Goal: Task Accomplishment & Management: Complete application form

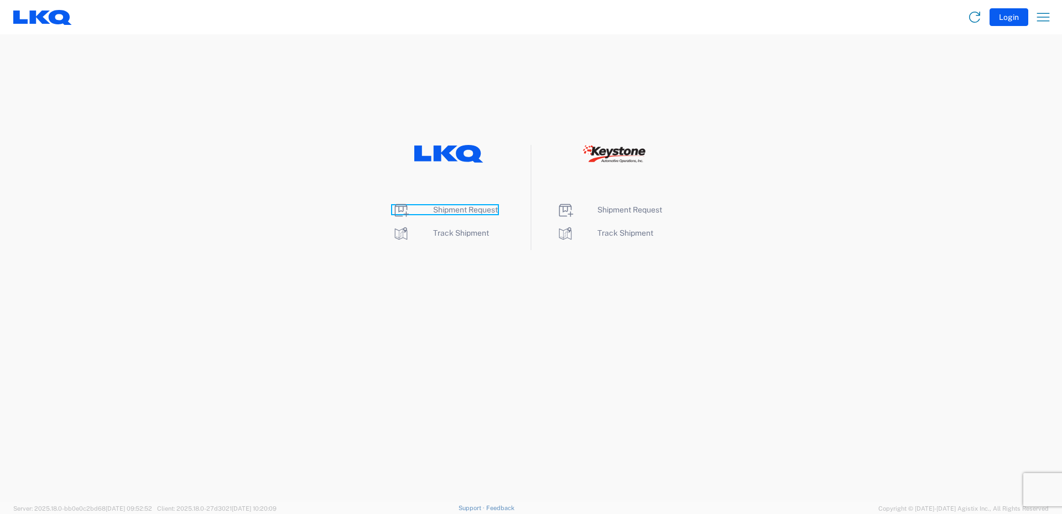
click at [457, 207] on span "Shipment Request" at bounding box center [465, 209] width 65 height 9
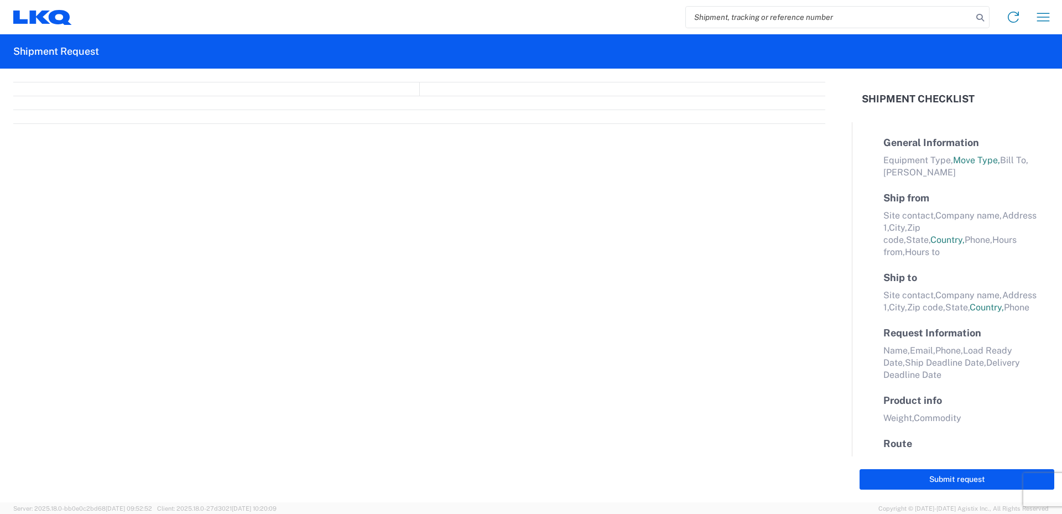
select select "FULL"
select select "LBS"
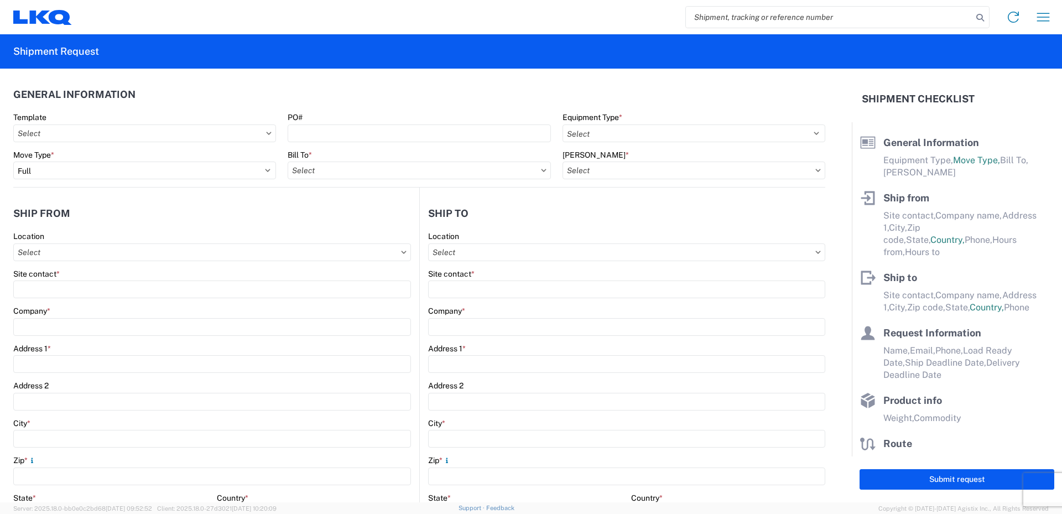
click at [729, 15] on input "search" at bounding box center [829, 17] width 287 height 21
type input "56759595"
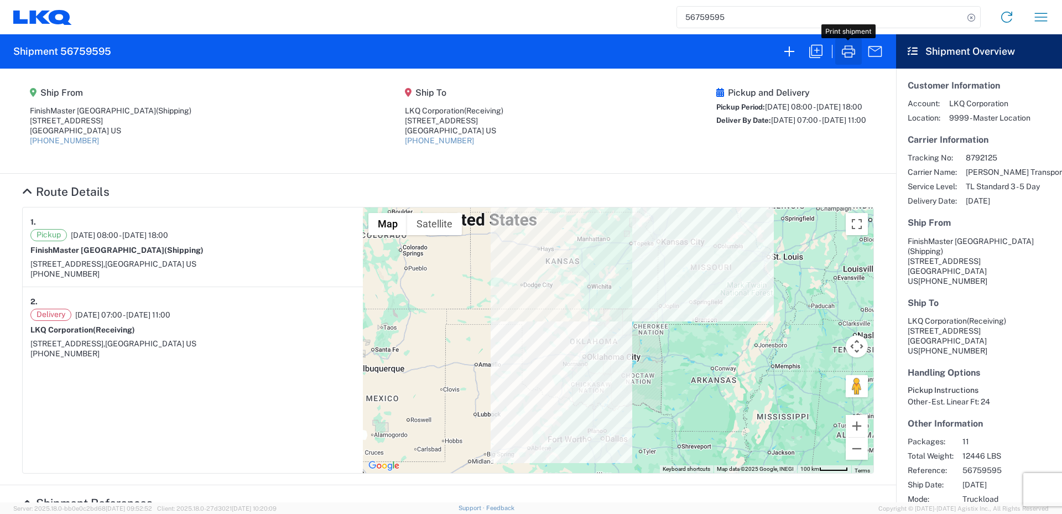
click at [849, 49] on icon "button" at bounding box center [848, 51] width 13 height 12
